Goal: Find contact information: Find contact information

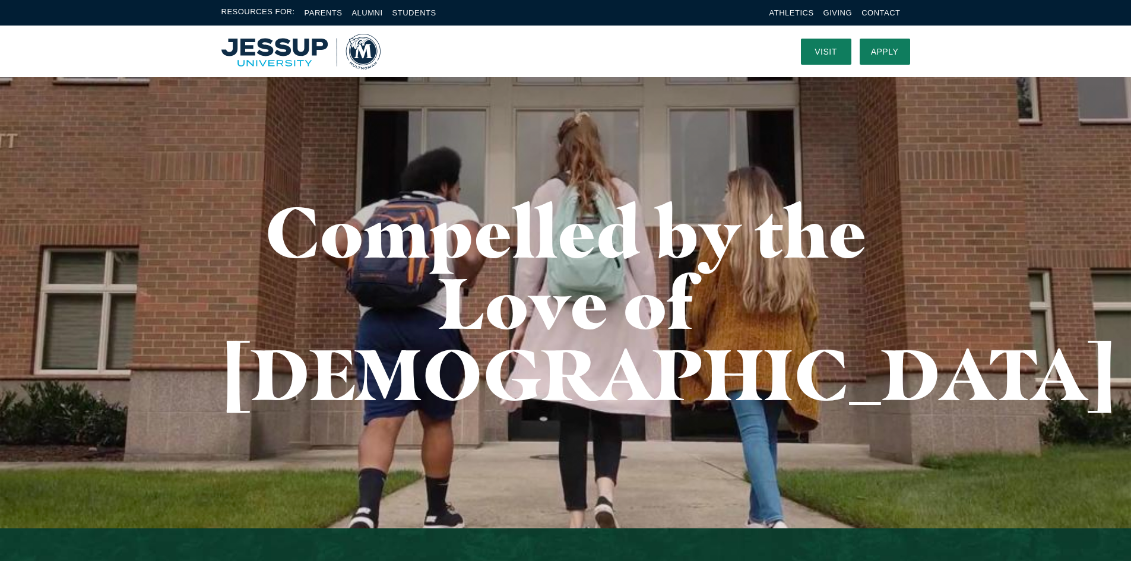
click at [880, 5] on div "Resources For: Parents Alumni Students Athletics Giving Contact" at bounding box center [565, 13] width 1131 height 26
click at [883, 9] on link "Contact" at bounding box center [881, 12] width 39 height 9
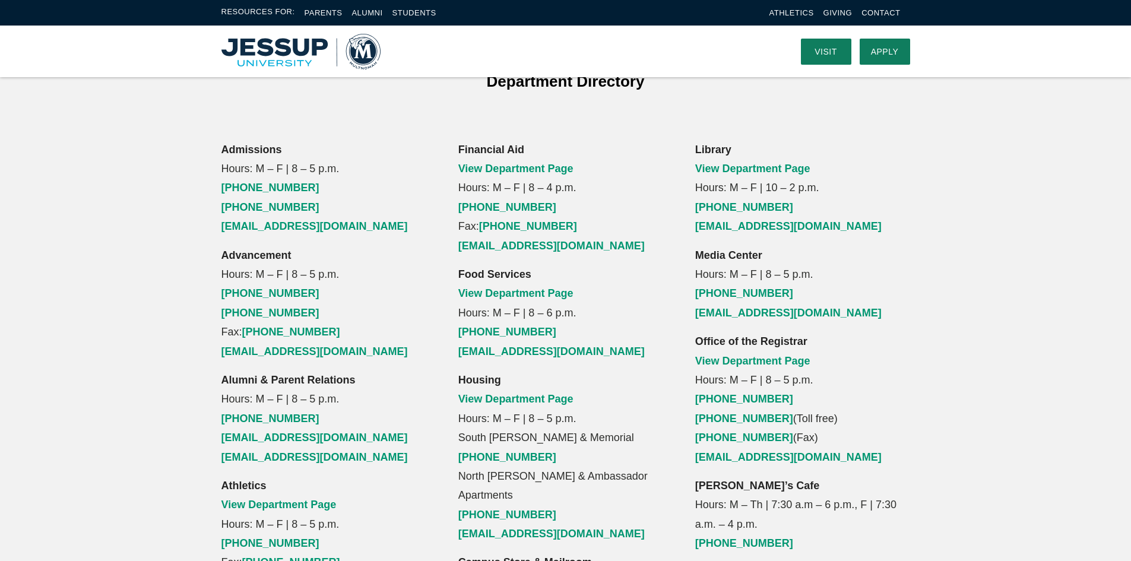
scroll to position [713, 0]
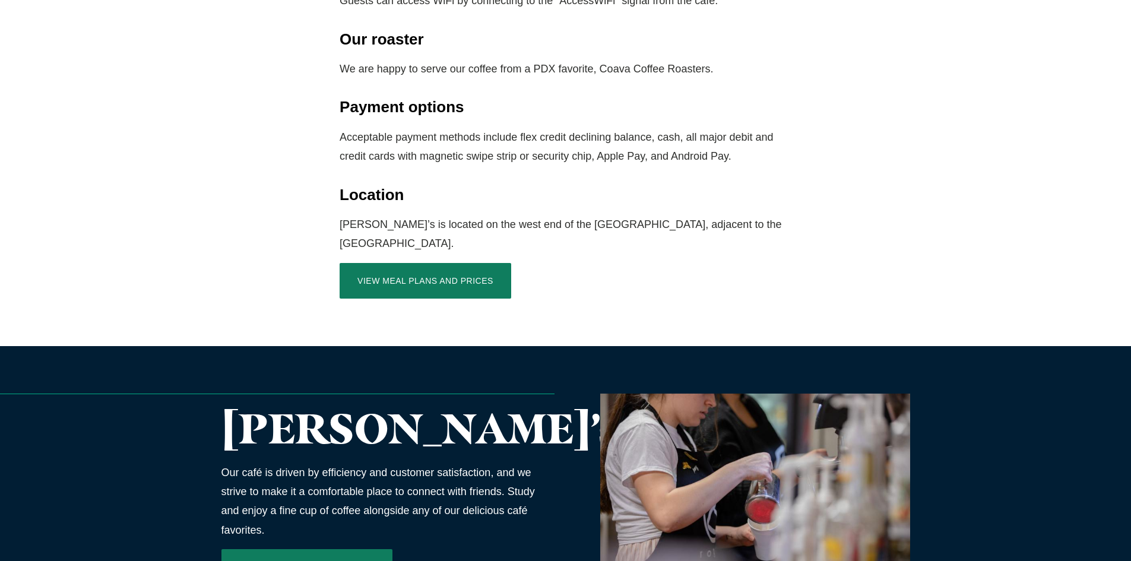
scroll to position [1763, 0]
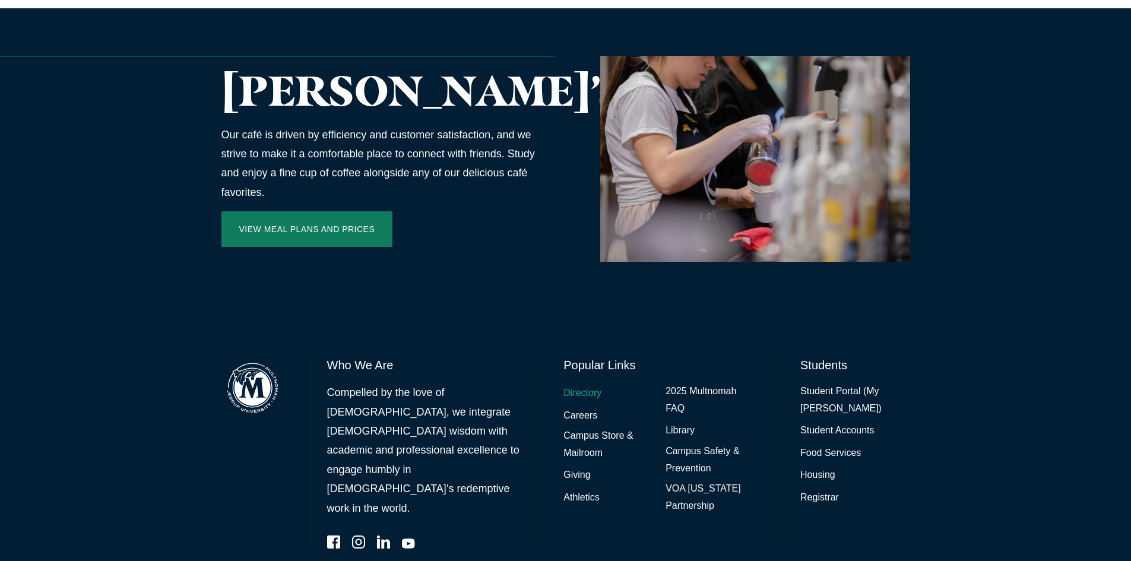
click at [586, 385] on link "Directory" at bounding box center [583, 393] width 38 height 17
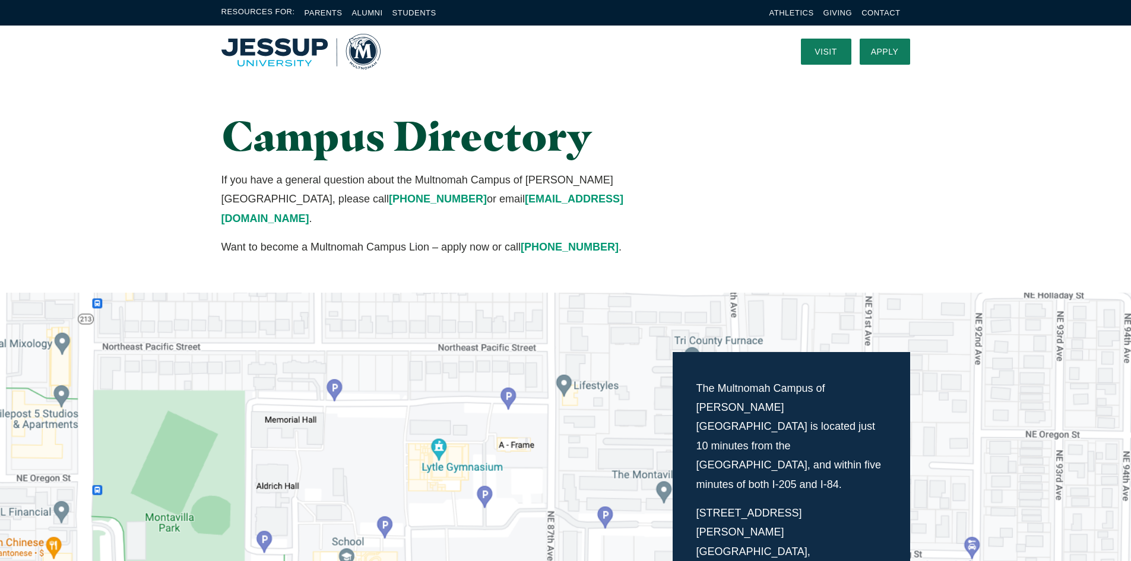
click at [151, 197] on div "Campus Directory If you have a general question about the Multnomah Campus of J…" at bounding box center [565, 185] width 1131 height 216
